Goal: Task Accomplishment & Management: Manage account settings

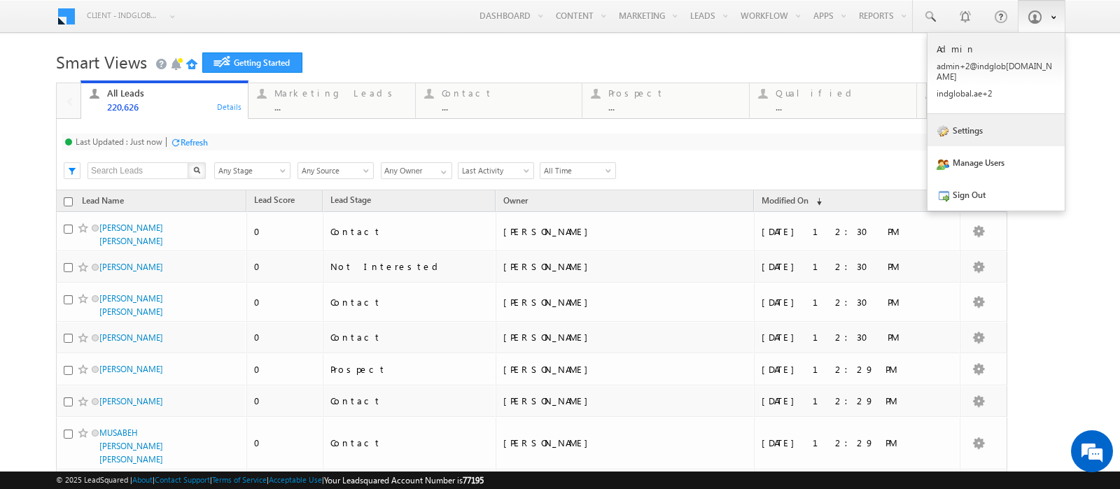
click at [1000, 124] on link "Settings" at bounding box center [995, 130] width 137 height 32
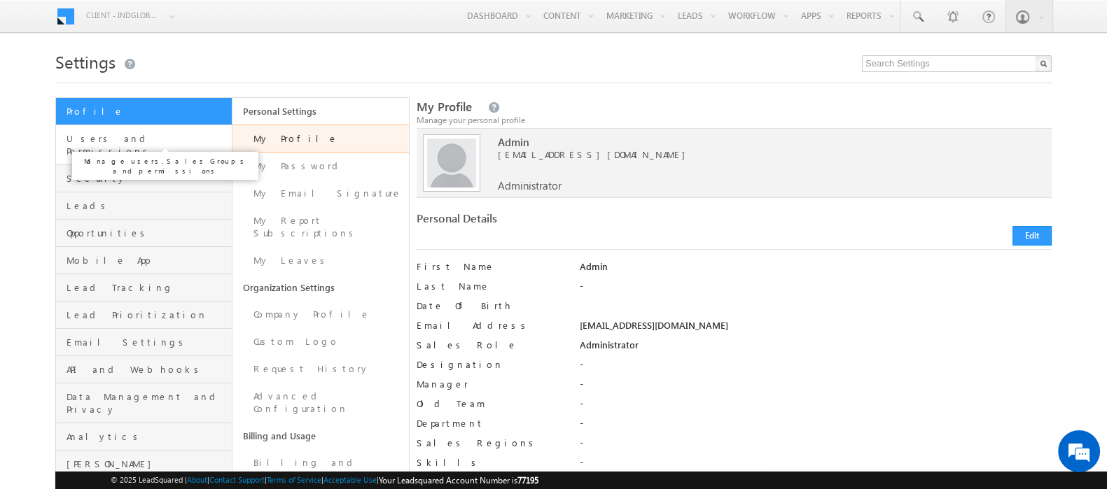
click at [119, 143] on span "Users and Permissions" at bounding box center [147, 144] width 162 height 25
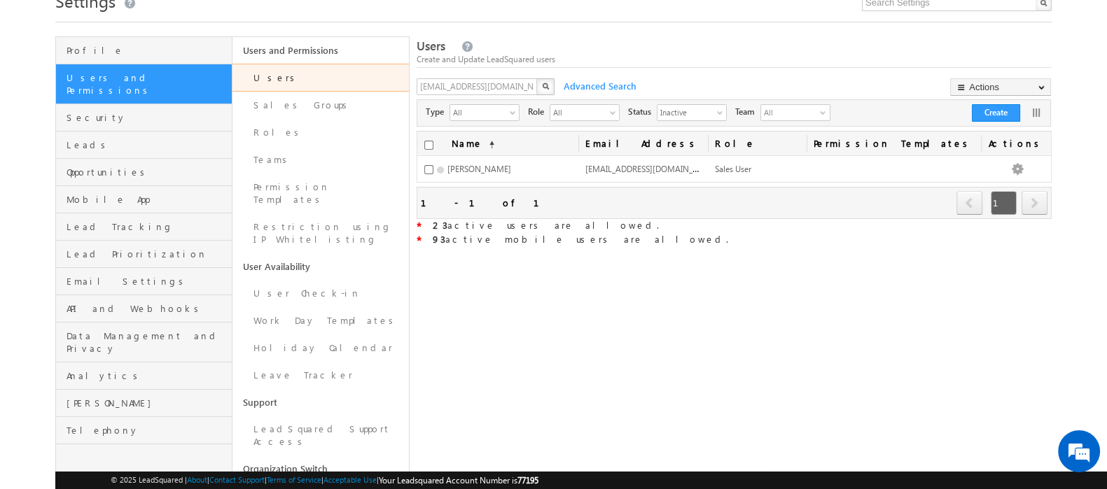
scroll to position [60, 0]
click at [685, 122] on div "Inactive select 1" at bounding box center [692, 115] width 70 height 20
click at [678, 113] on span "Inactive" at bounding box center [685, 113] width 57 height 14
click at [678, 129] on li "All" at bounding box center [692, 129] width 69 height 14
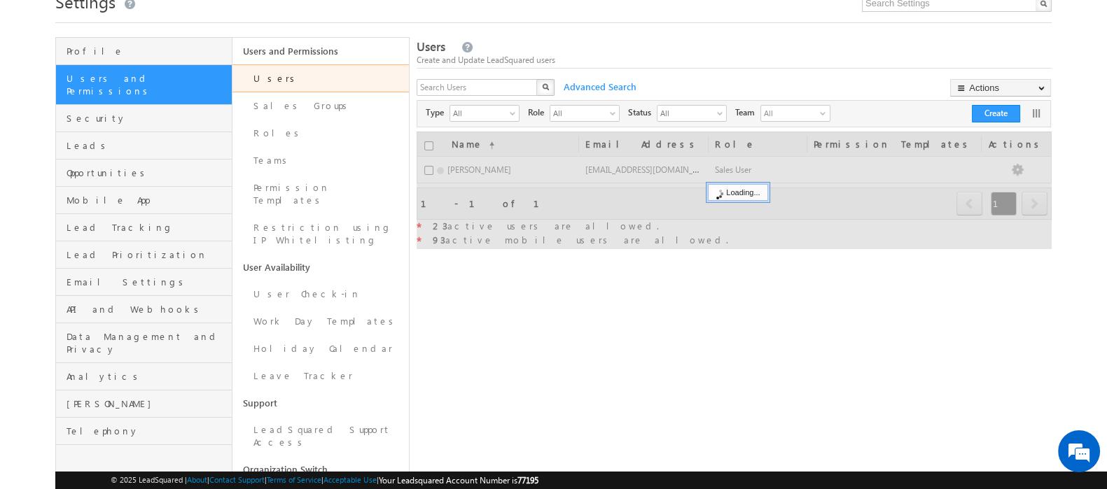
click at [529, 86] on div "X" at bounding box center [486, 89] width 140 height 20
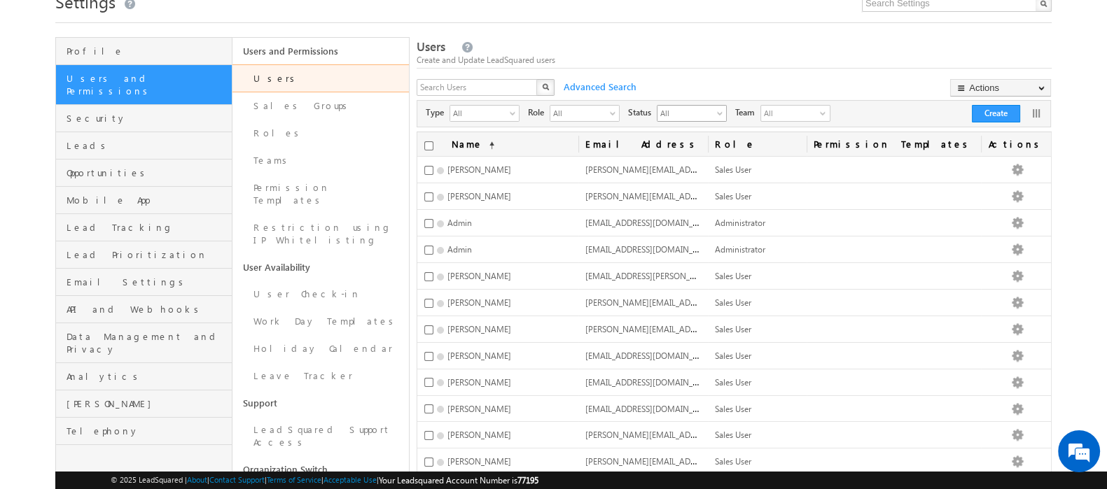
click at [678, 109] on span "All" at bounding box center [685, 113] width 57 height 14
click at [682, 148] on li "Active" at bounding box center [692, 143] width 69 height 14
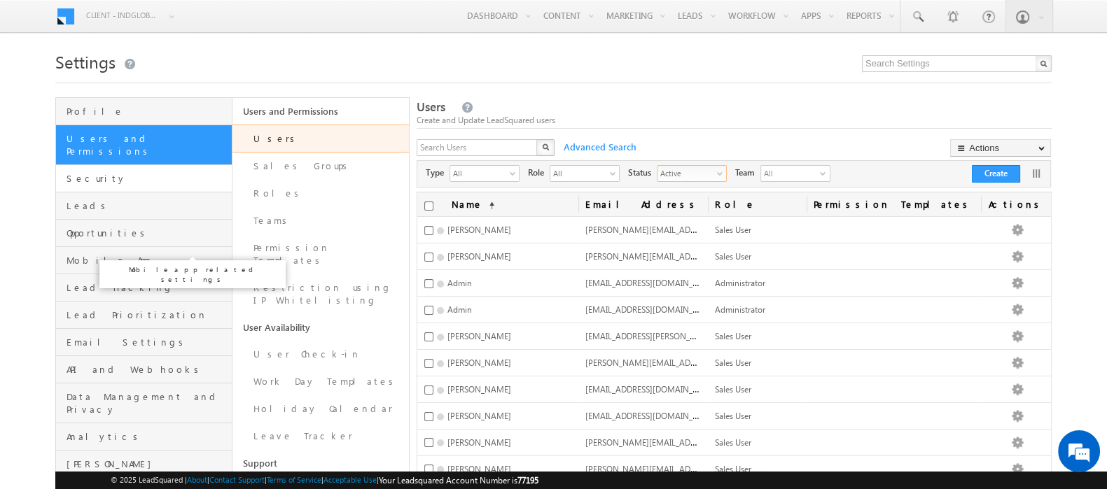
scroll to position [0, 0]
click at [166, 199] on span "Leads" at bounding box center [147, 205] width 162 height 13
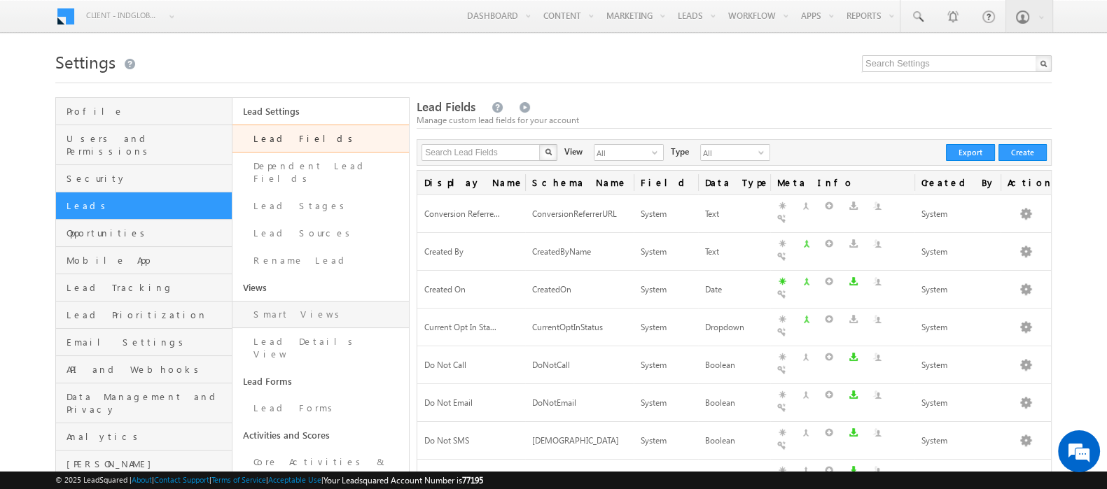
click at [332, 306] on link "Smart Views" at bounding box center [320, 314] width 176 height 27
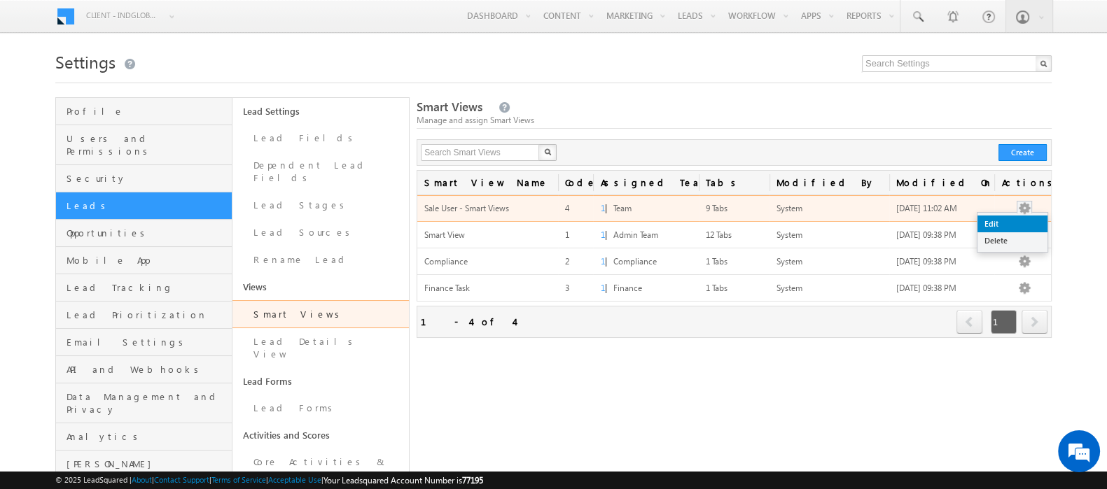
click at [1017, 222] on link "Edit" at bounding box center [1012, 224] width 70 height 17
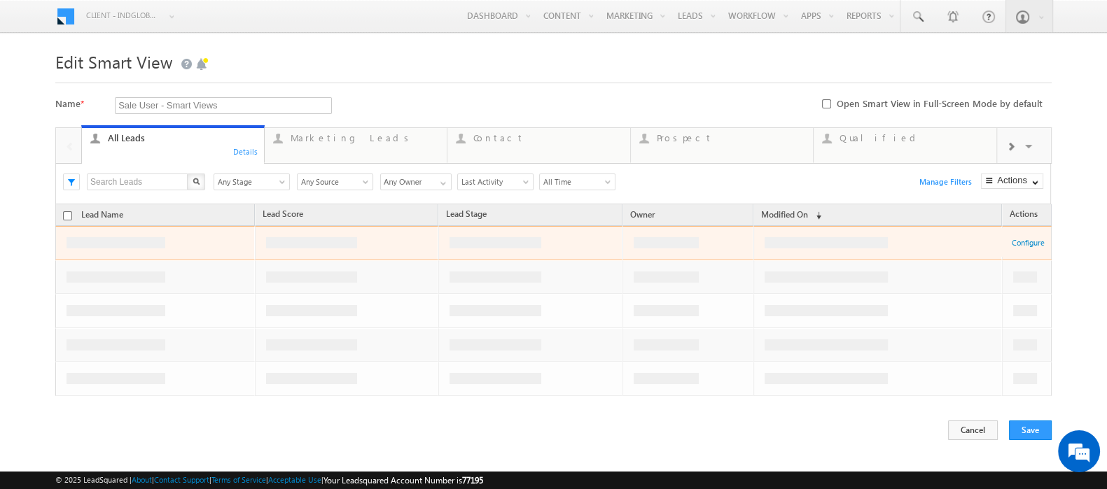
click at [1025, 141] on span at bounding box center [1030, 148] width 14 height 29
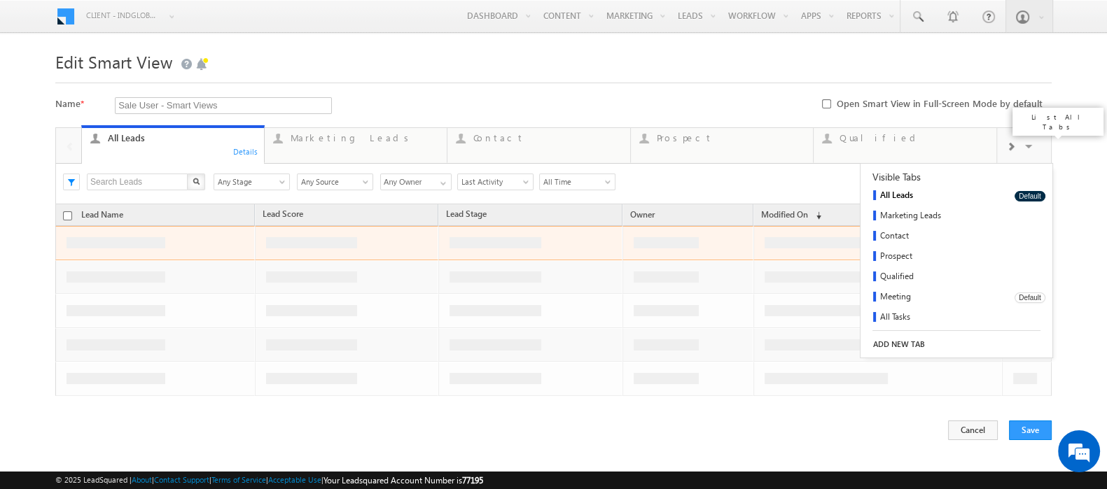
scroll to position [42, 0]
click at [900, 297] on link "Sale Punch" at bounding box center [932, 296] width 144 height 20
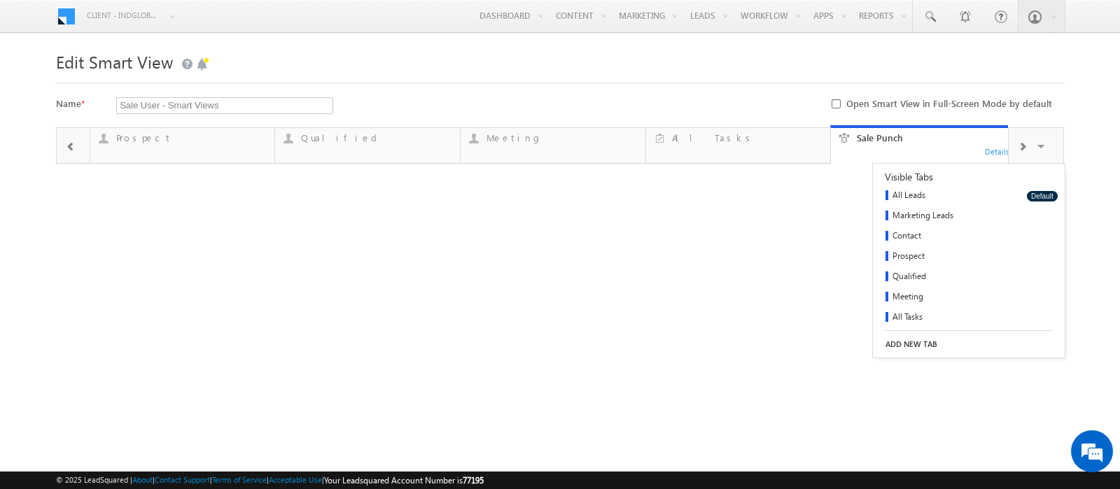
type input "Any Owner"
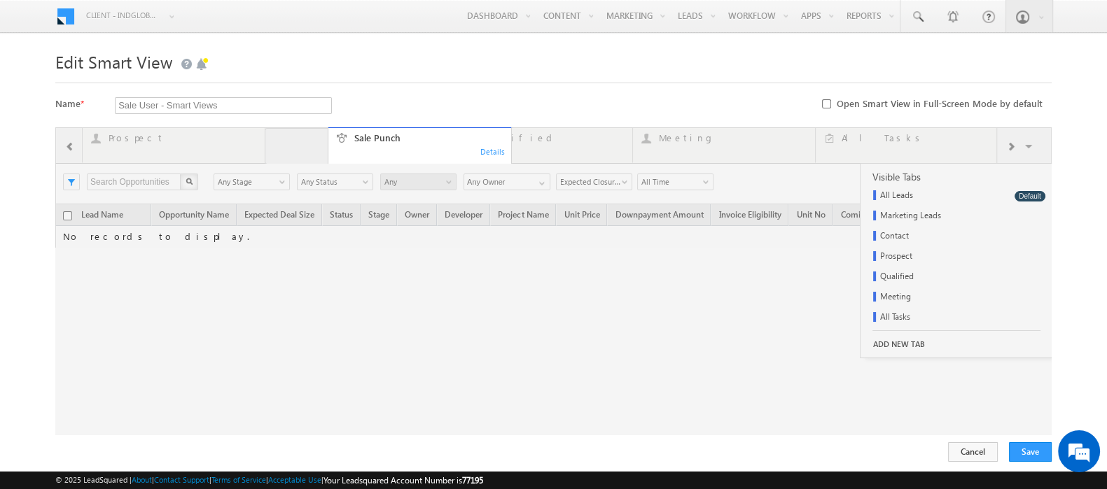
drag, startPoint x: 855, startPoint y: 127, endPoint x: 296, endPoint y: 136, distance: 559.4
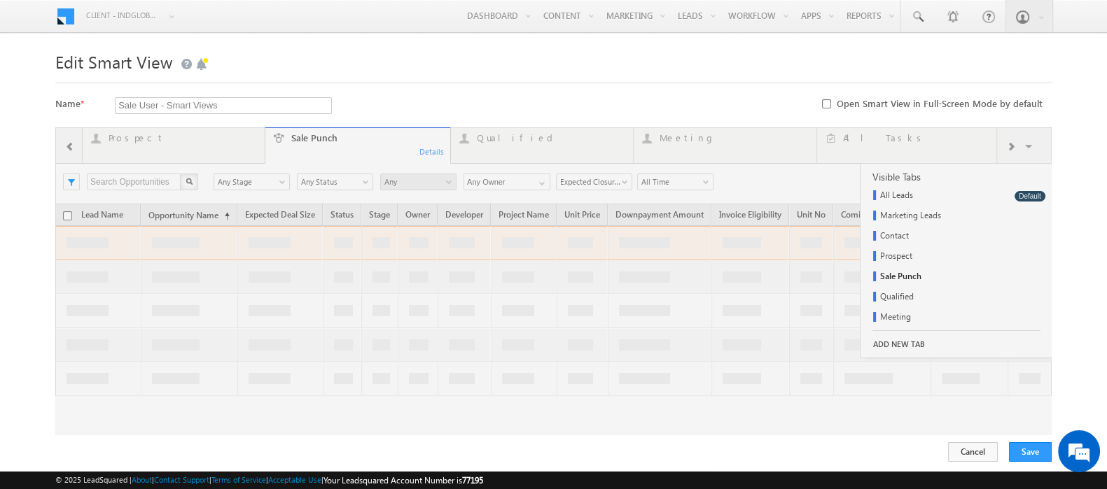
scroll to position [0, 0]
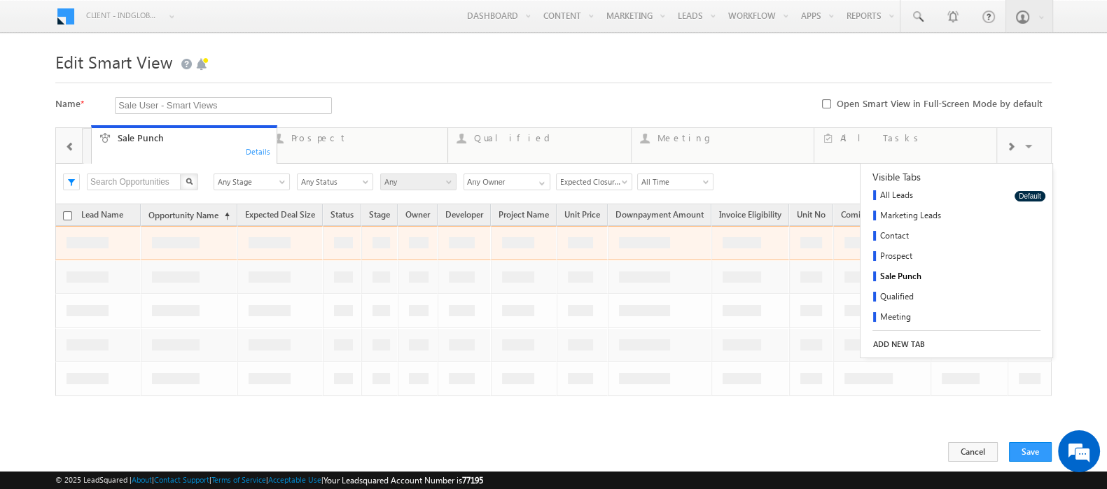
drag, startPoint x: 306, startPoint y: 148, endPoint x: 127, endPoint y: 132, distance: 179.3
click at [73, 143] on span at bounding box center [70, 146] width 10 height 11
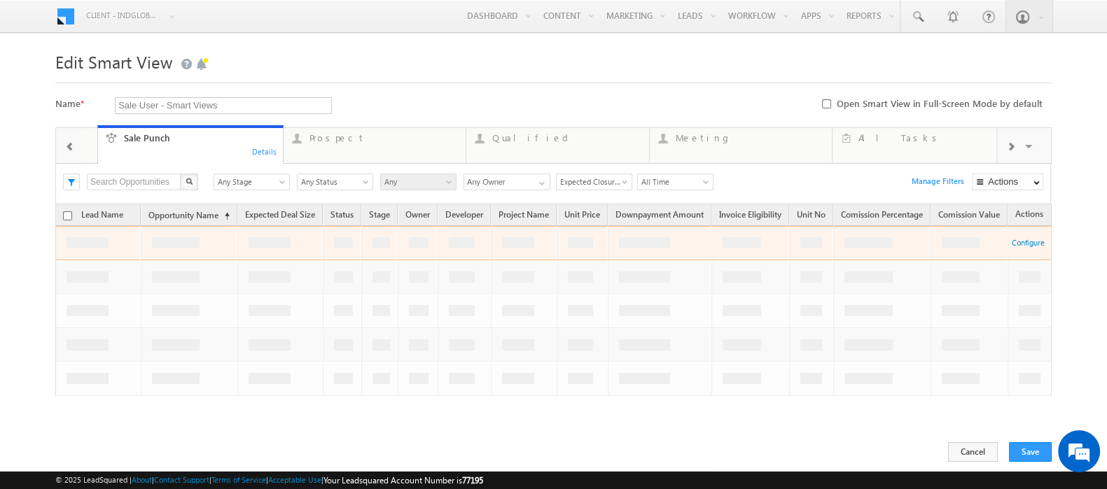
click at [73, 143] on span at bounding box center [70, 146] width 10 height 11
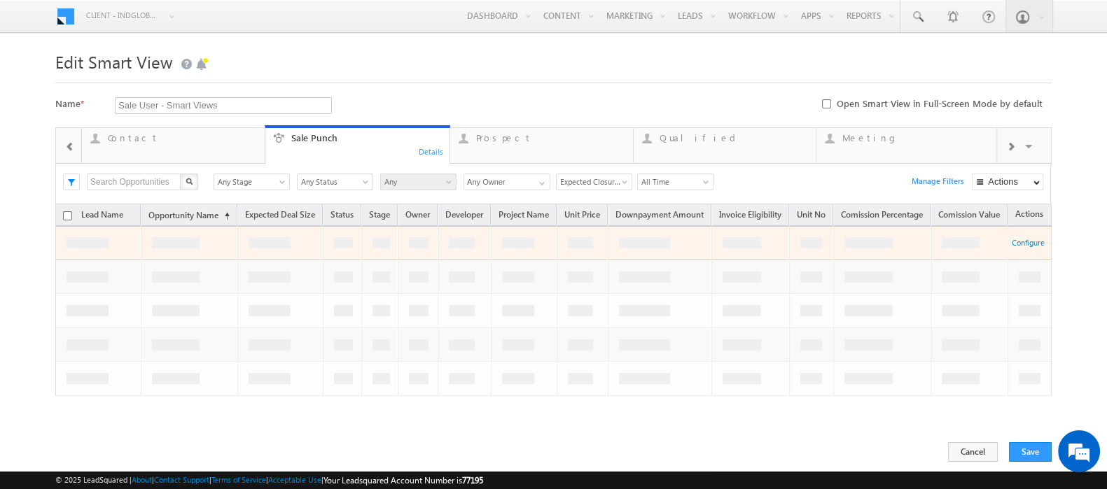
click at [73, 143] on span at bounding box center [70, 146] width 10 height 11
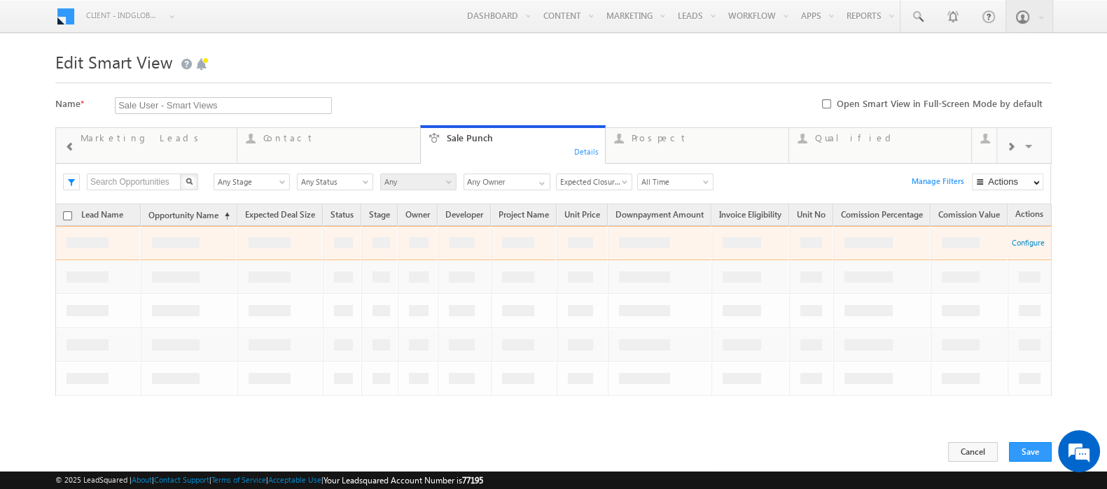
click at [73, 143] on span at bounding box center [70, 146] width 10 height 11
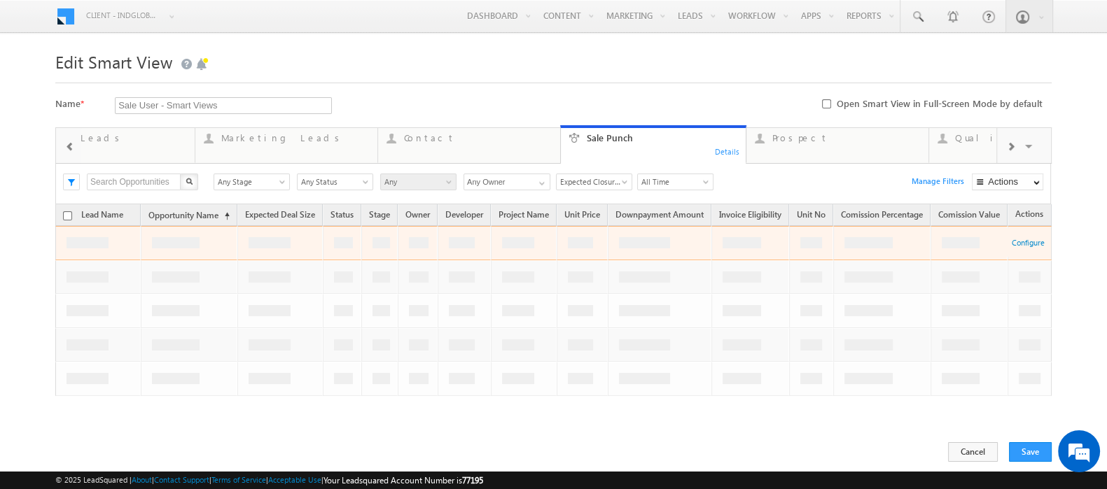
click at [73, 143] on div at bounding box center [68, 145] width 25 height 34
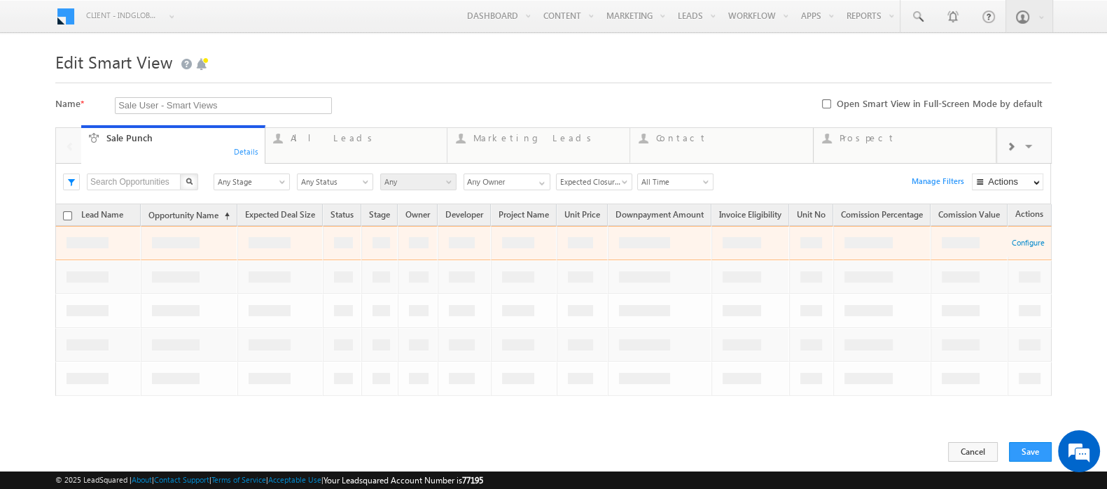
drag, startPoint x: 710, startPoint y: 129, endPoint x: 153, endPoint y: 141, distance: 557.3
click at [522, 100] on div "Sale User - Smart Views Required field" at bounding box center [357, 105] width 485 height 17
click at [1029, 458] on button "Save" at bounding box center [1030, 452] width 43 height 20
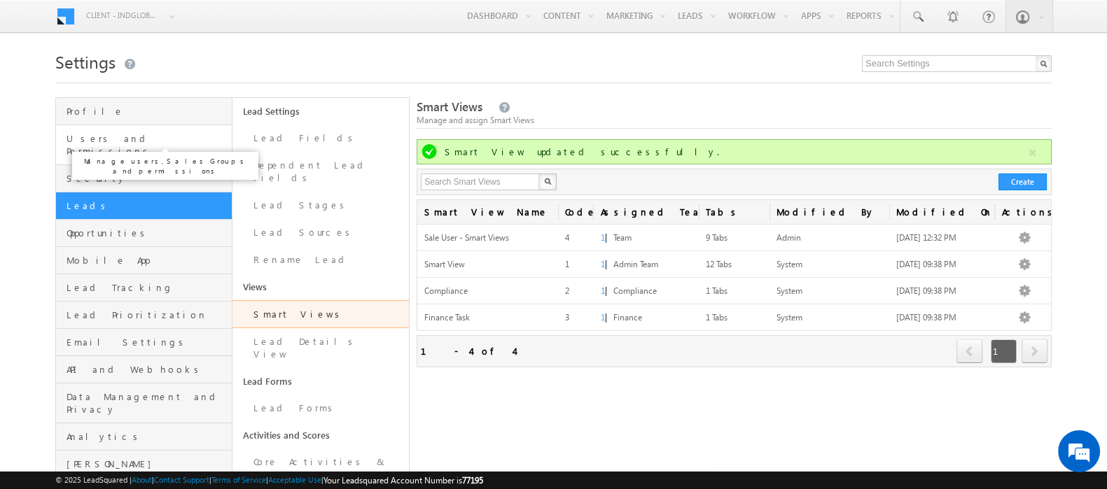
click at [202, 134] on span "Users and Permissions" at bounding box center [147, 144] width 162 height 25
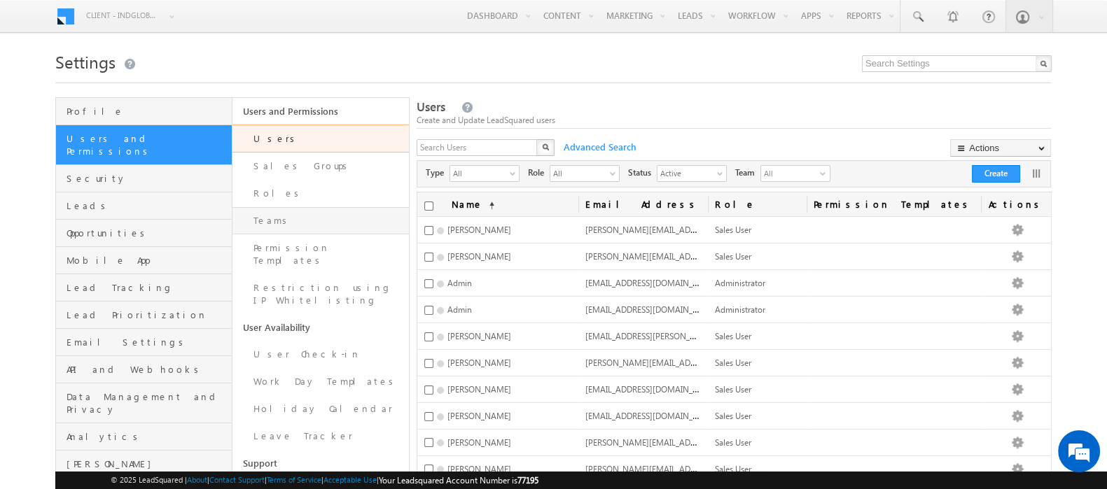
click at [323, 217] on link "Teams" at bounding box center [320, 220] width 176 height 27
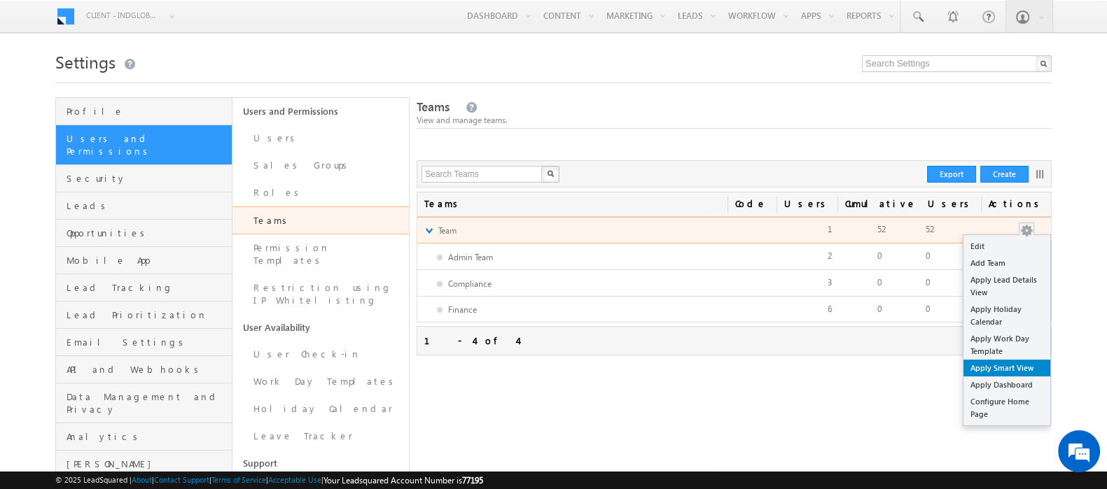
click at [1007, 366] on link "Apply Smart View" at bounding box center [1006, 368] width 87 height 17
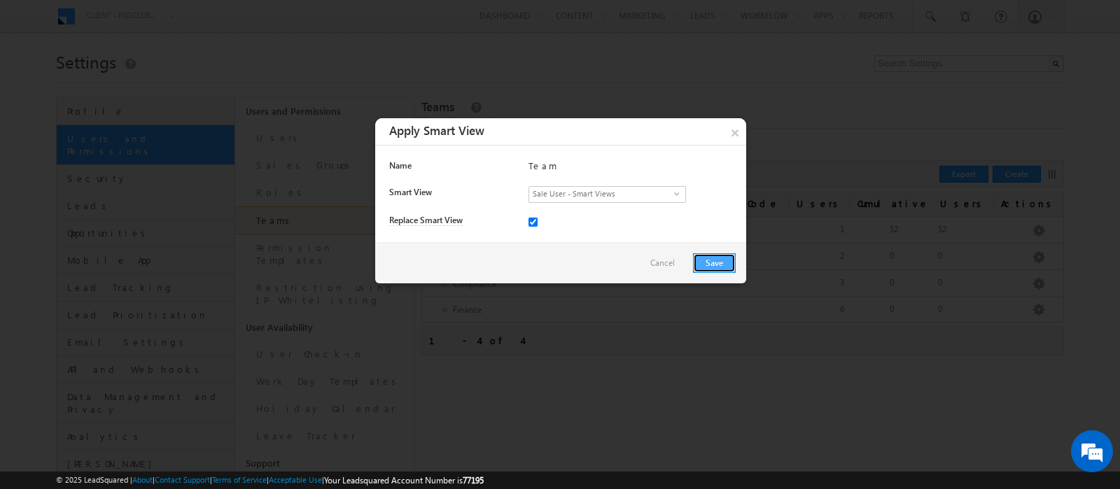
click at [714, 262] on button "Save" at bounding box center [714, 263] width 43 height 20
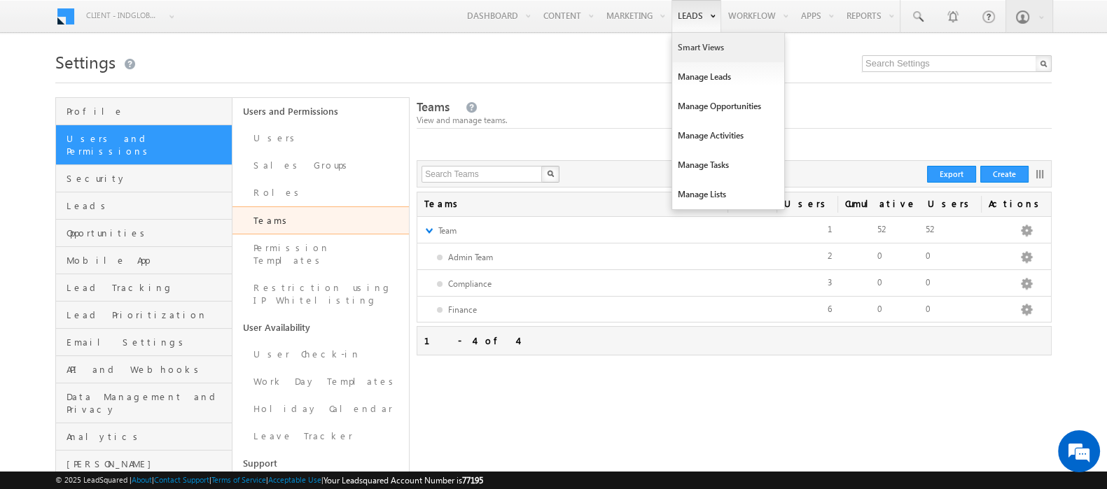
click at [701, 46] on link "Smart Views" at bounding box center [728, 47] width 112 height 29
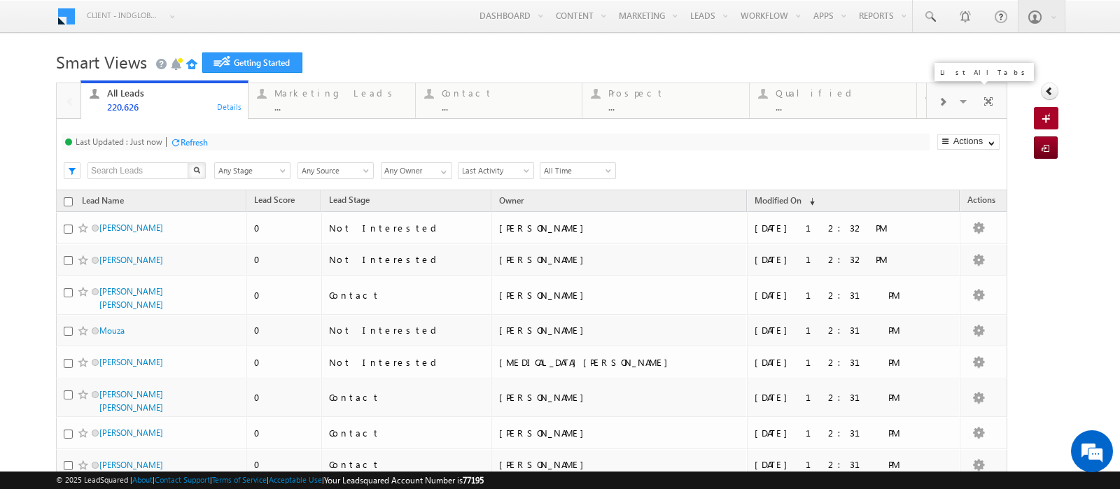
click at [958, 102] on span at bounding box center [965, 103] width 14 height 29
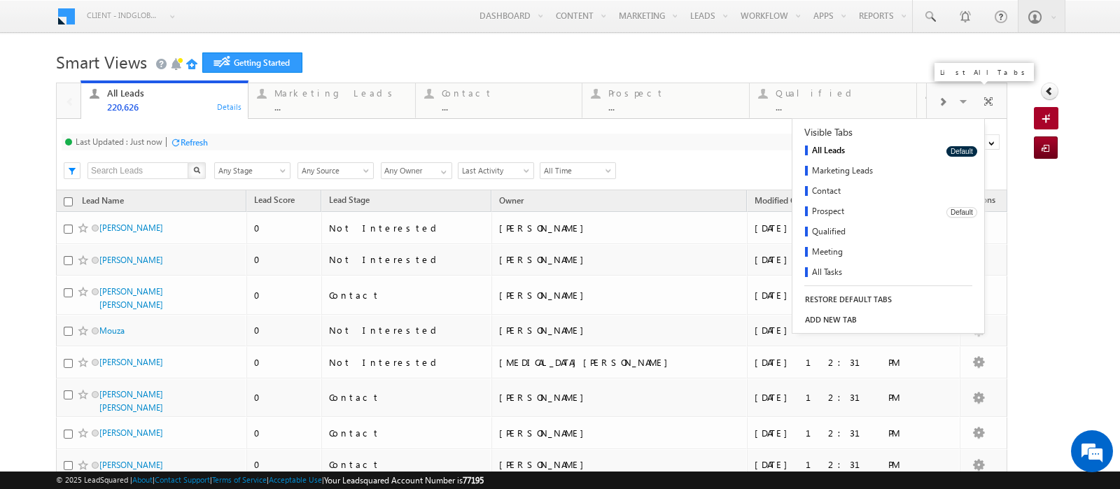
scroll to position [42, 0]
click at [829, 301] on link "RESTORE DEFAULT TABS" at bounding box center [848, 300] width 113 height 20
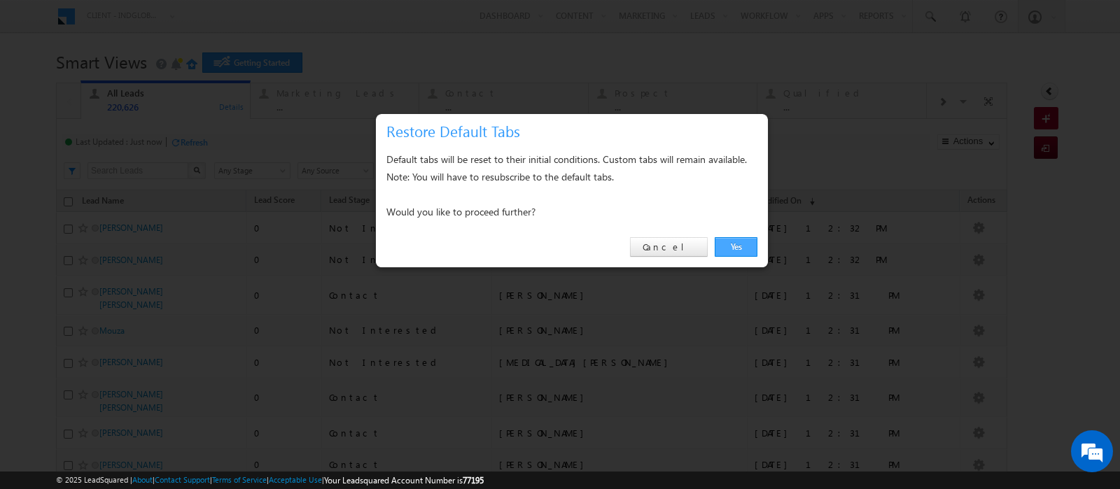
click at [731, 248] on link "Yes" at bounding box center [736, 247] width 43 height 20
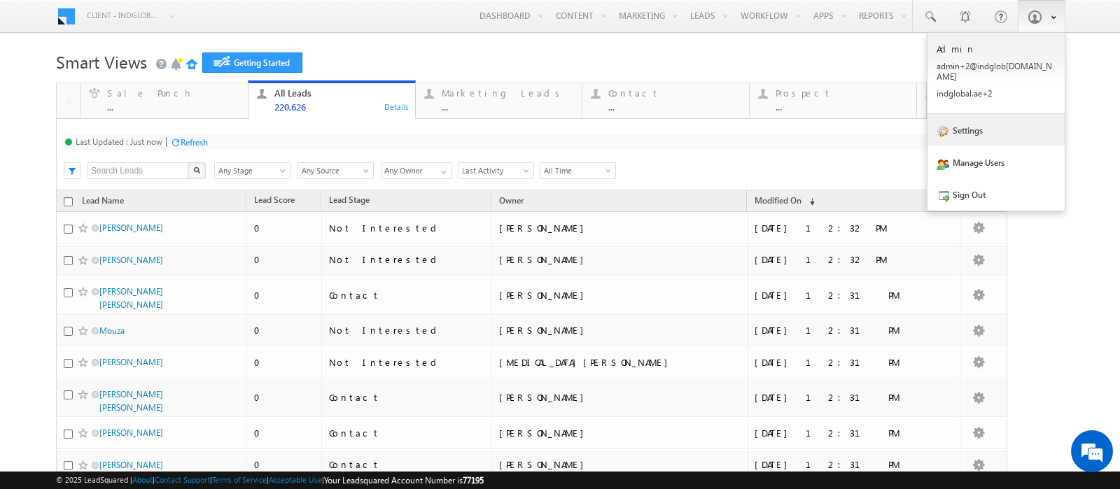
click at [997, 124] on link "Settings" at bounding box center [995, 130] width 137 height 32
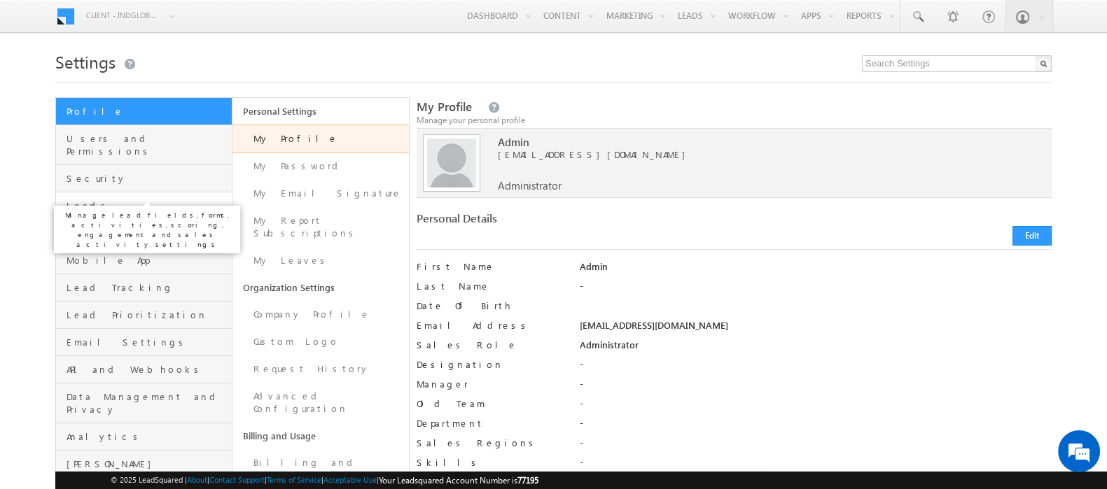
click at [159, 199] on span "Leads" at bounding box center [147, 205] width 162 height 13
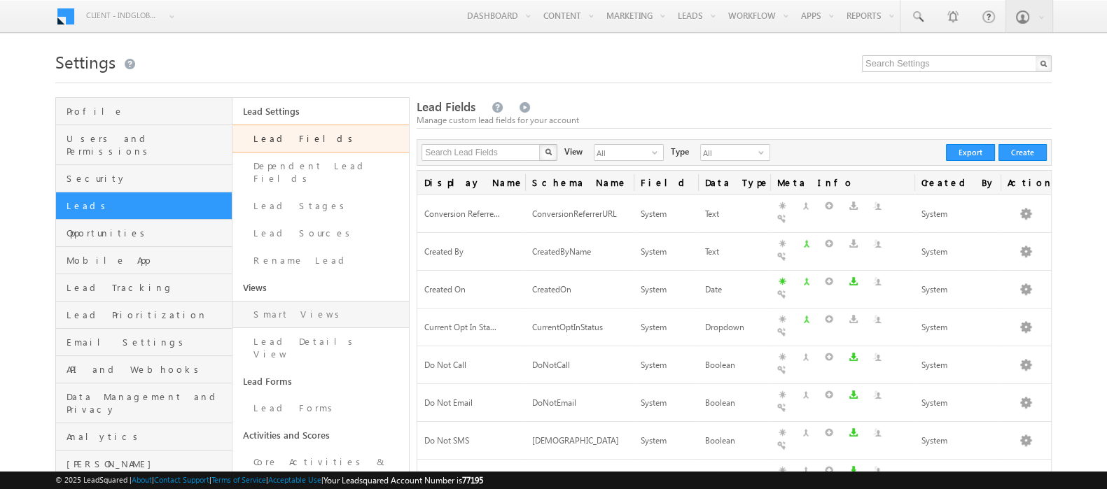
click at [325, 301] on link "Smart Views" at bounding box center [320, 314] width 176 height 27
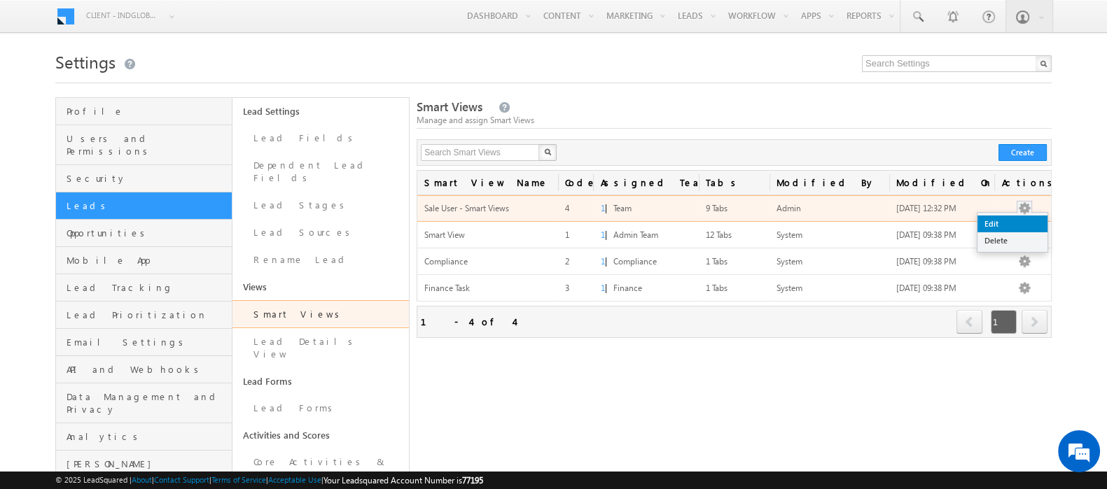
click at [1010, 220] on link "Edit" at bounding box center [1012, 224] width 70 height 17
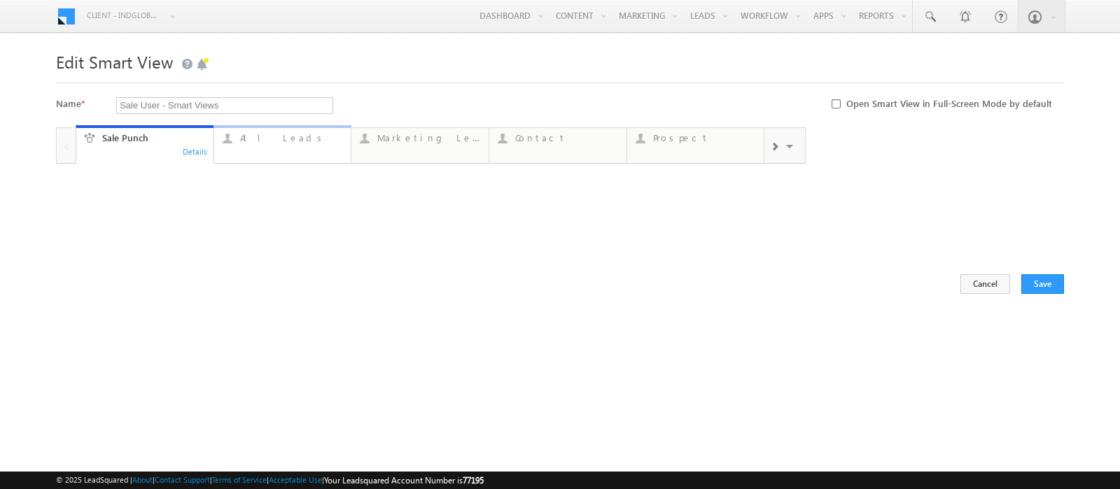
type input "Any Owner"
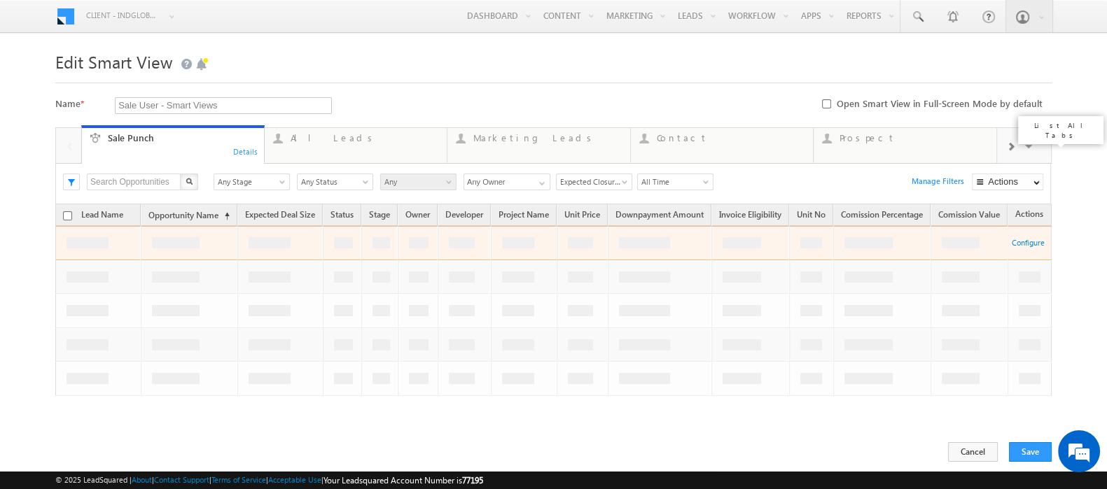
click at [1025, 144] on span at bounding box center [1030, 148] width 14 height 29
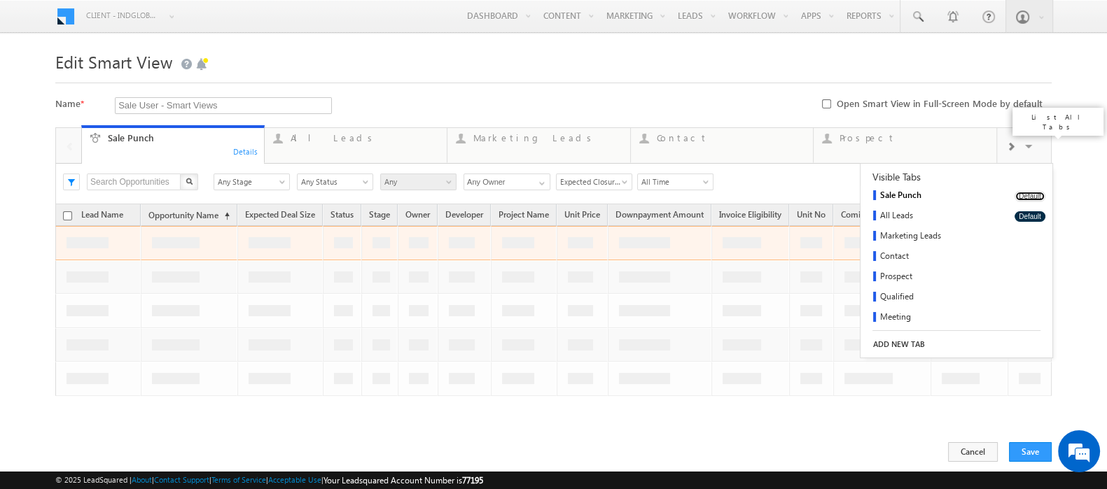
click at [1014, 197] on button "Default" at bounding box center [1029, 196] width 31 height 10
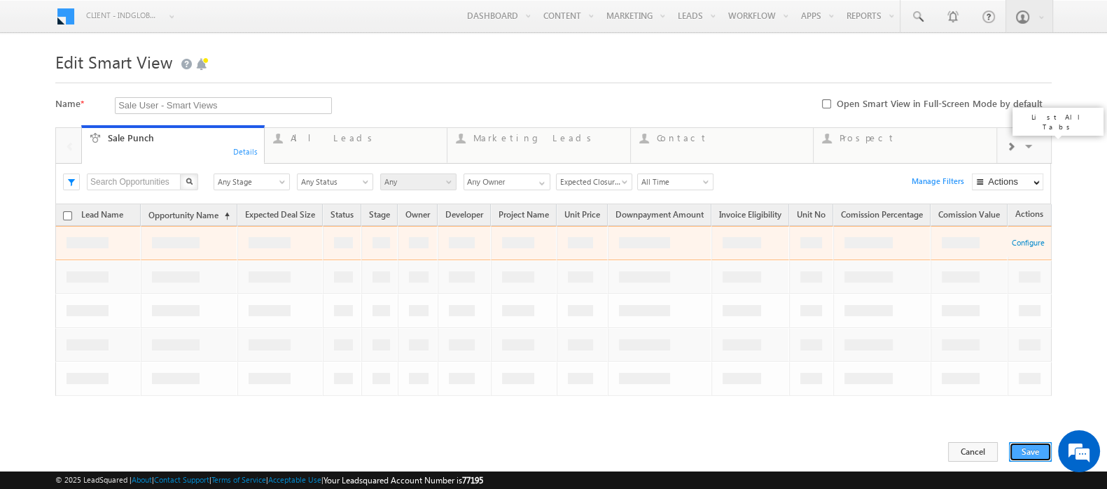
click at [1018, 446] on button "Save" at bounding box center [1030, 452] width 43 height 20
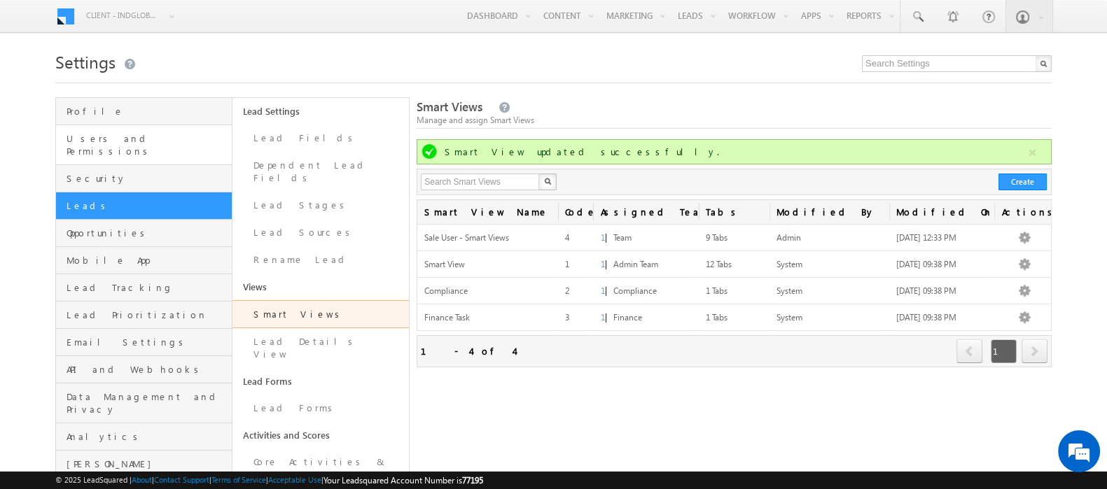
click at [161, 145] on link "Users and Permissions" at bounding box center [144, 145] width 176 height 40
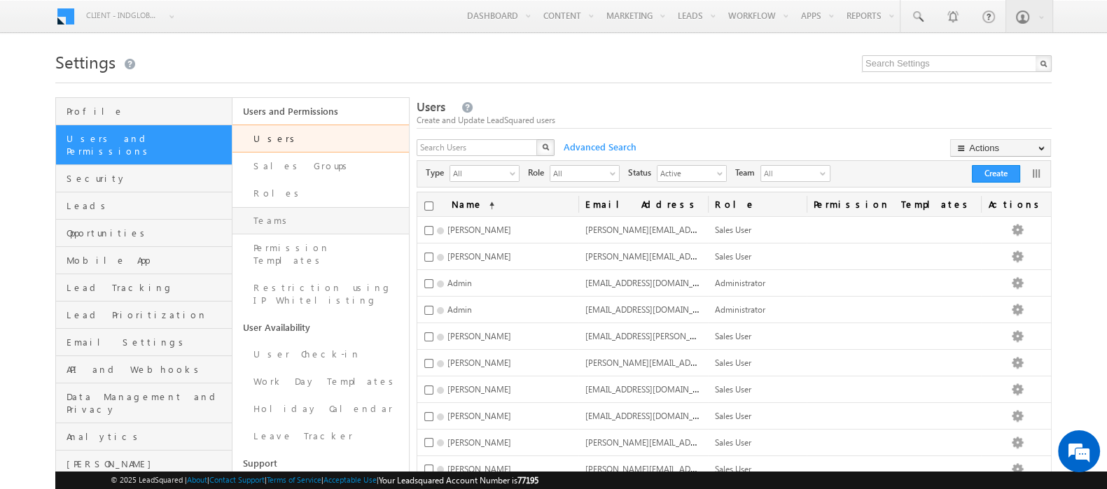
click at [287, 215] on link "Teams" at bounding box center [320, 220] width 176 height 27
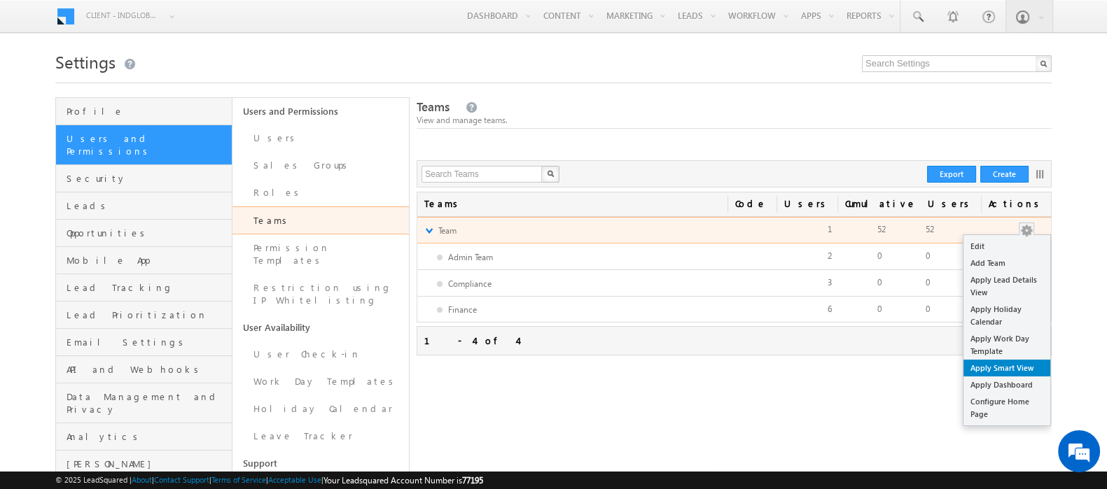
click at [1016, 360] on link "Apply Smart View" at bounding box center [1006, 368] width 87 height 17
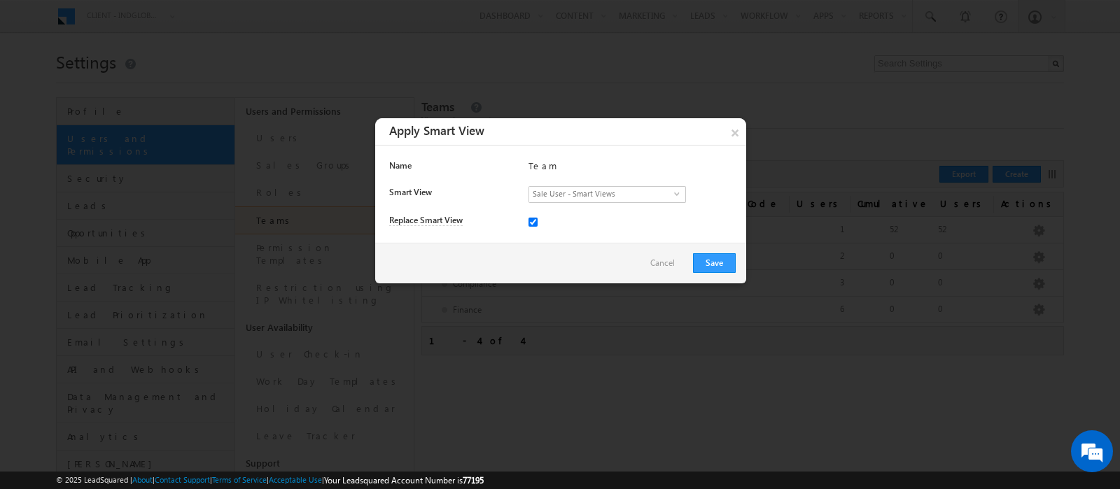
click at [739, 269] on div "Cancel Save" at bounding box center [560, 263] width 371 height 41
click at [731, 267] on button "Save" at bounding box center [714, 263] width 43 height 20
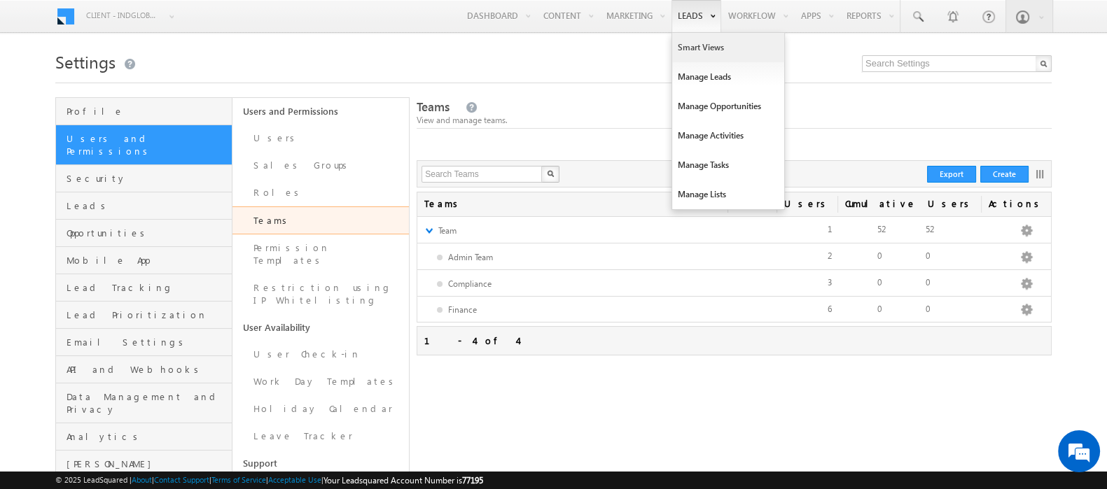
click at [692, 50] on link "Smart Views" at bounding box center [728, 47] width 112 height 29
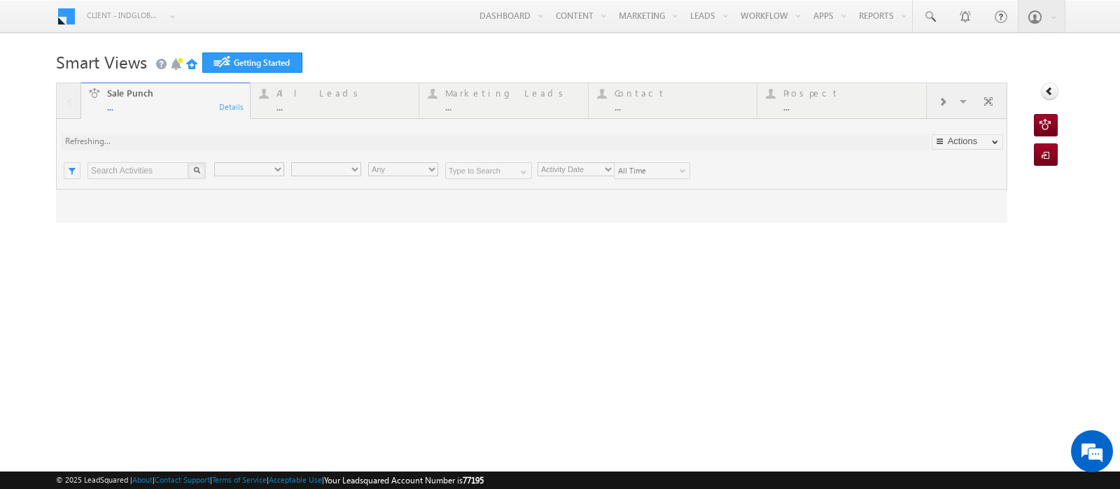
type input "Any Owner"
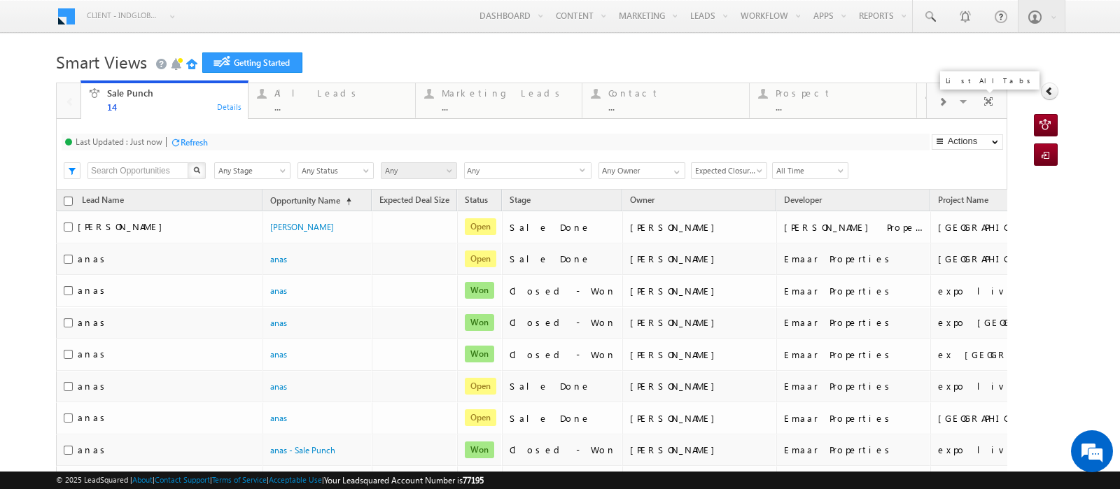
click at [958, 99] on span at bounding box center [965, 103] width 14 height 29
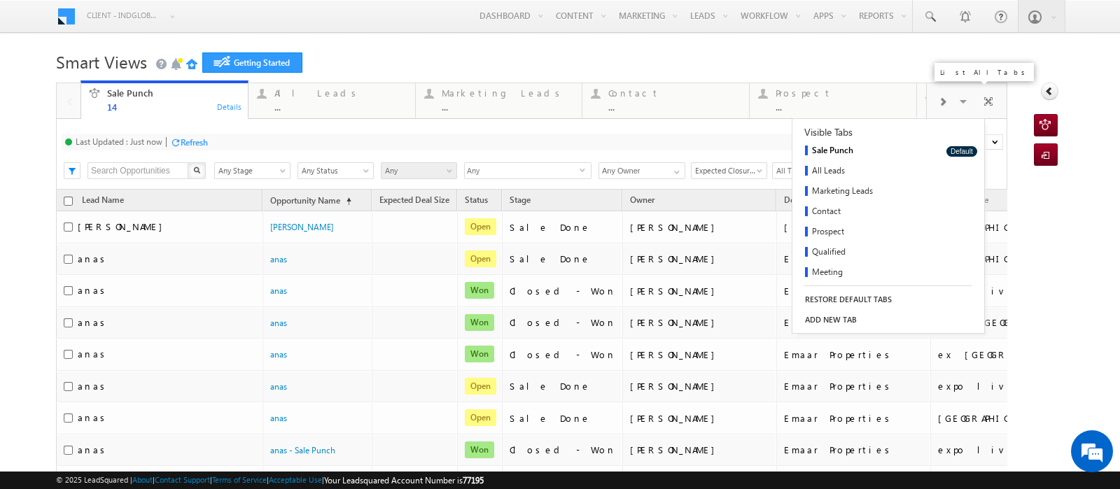
click at [856, 295] on link "RESTORE DEFAULT TABS" at bounding box center [848, 300] width 113 height 20
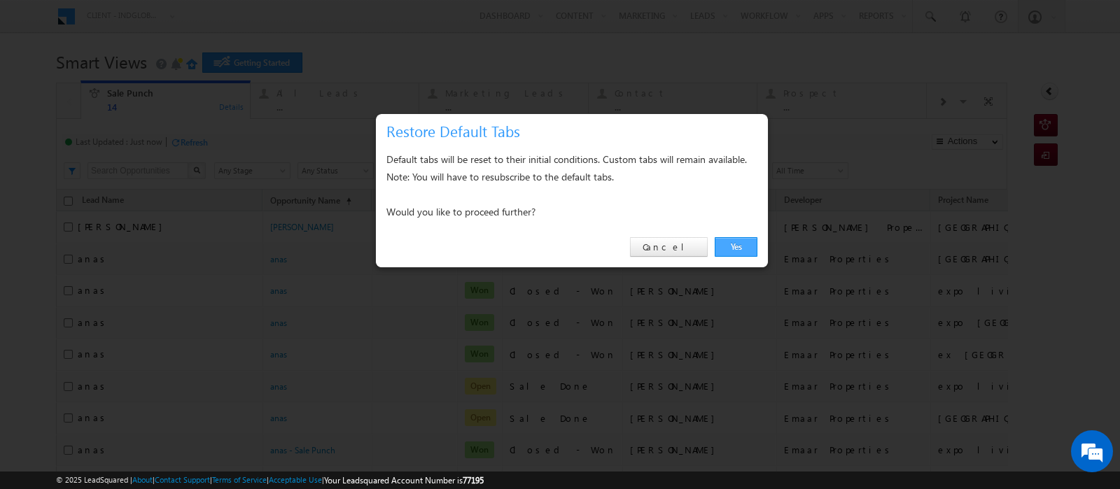
click at [738, 239] on link "Yes" at bounding box center [736, 247] width 43 height 20
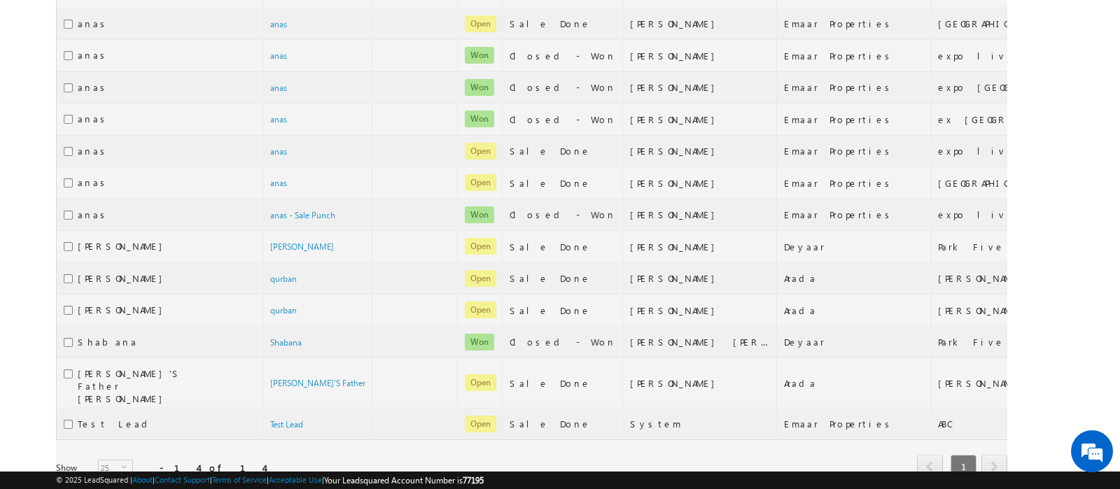
scroll to position [290, 0]
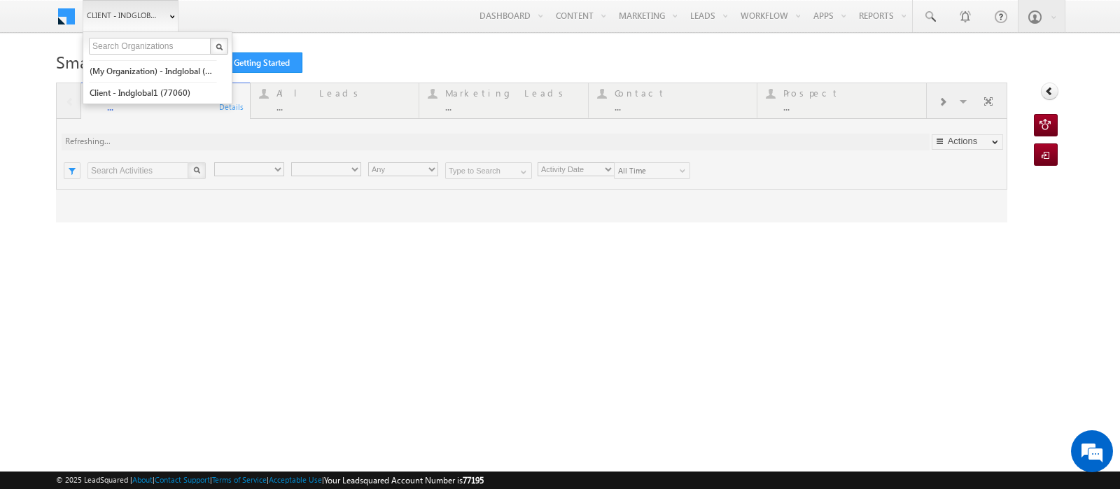
type input "Any Owner"
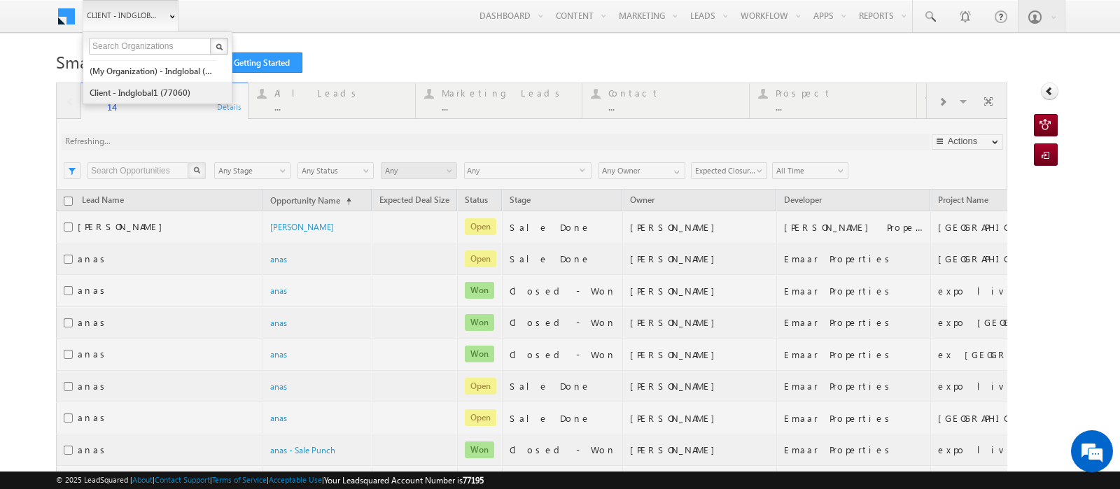
click at [145, 96] on link "Client - indglobal1 (77060)" at bounding box center [153, 93] width 128 height 22
